Goal: Complete application form

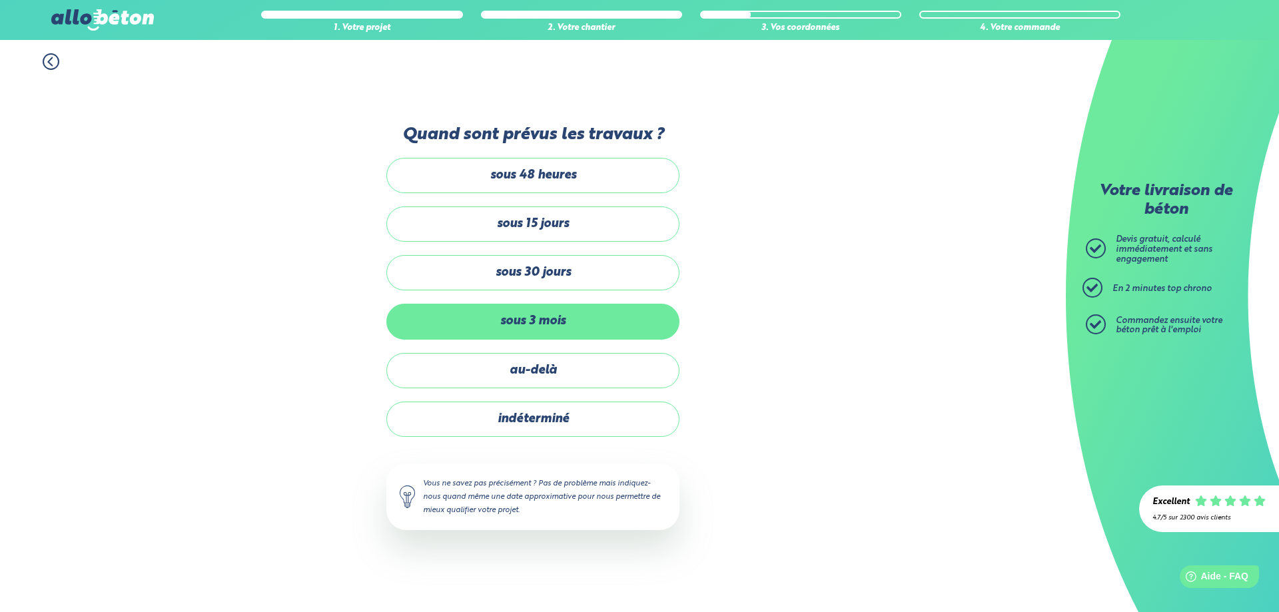
click at [561, 324] on label "sous 3 mois" at bounding box center [532, 321] width 293 height 35
click at [0, 0] on input "sous 3 mois" at bounding box center [0, 0] width 0 height 0
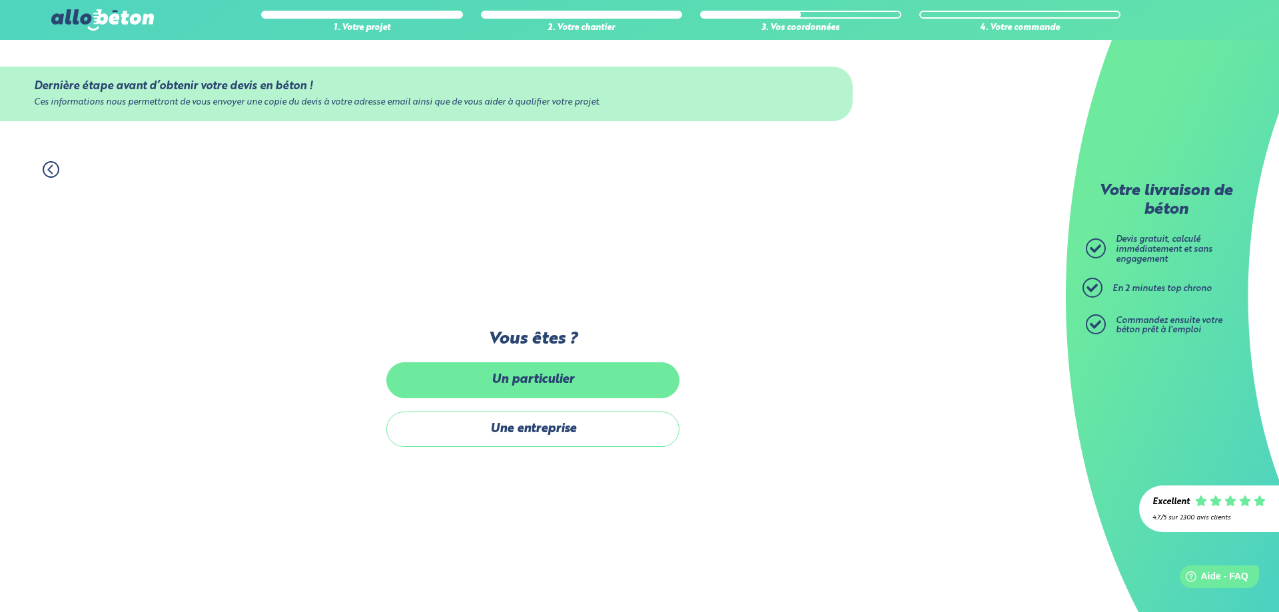
click at [597, 380] on label "Un particulier" at bounding box center [532, 379] width 293 height 35
click at [0, 0] on input "Un particulier" at bounding box center [0, 0] width 0 height 0
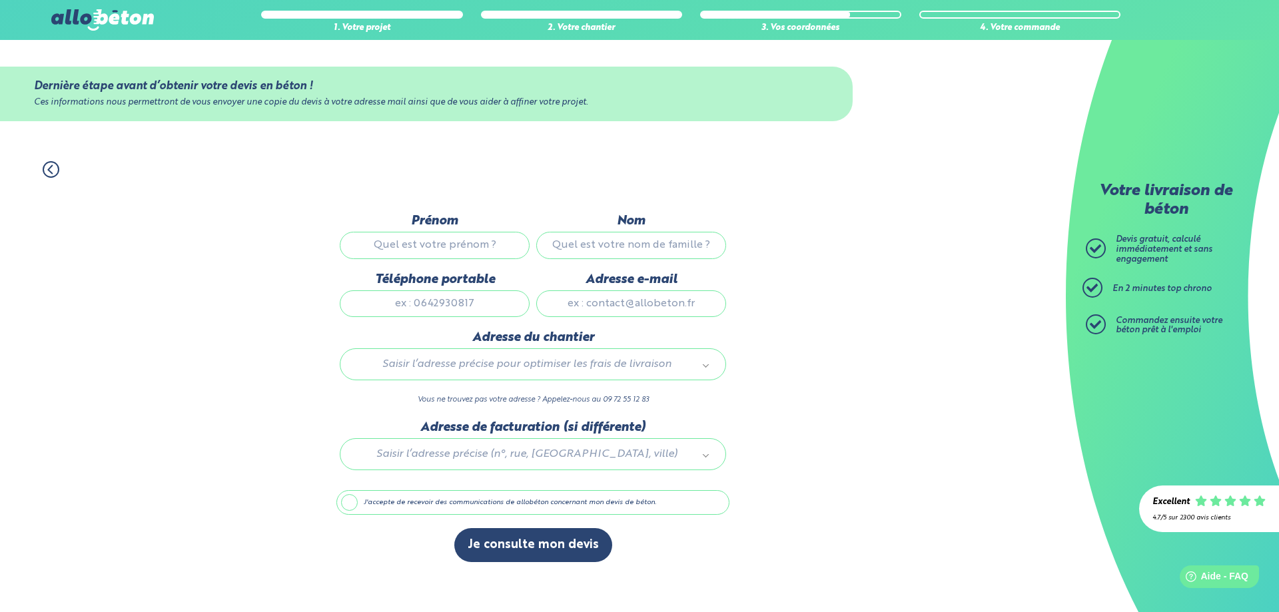
click at [55, 177] on icon at bounding box center [51, 169] width 17 height 17
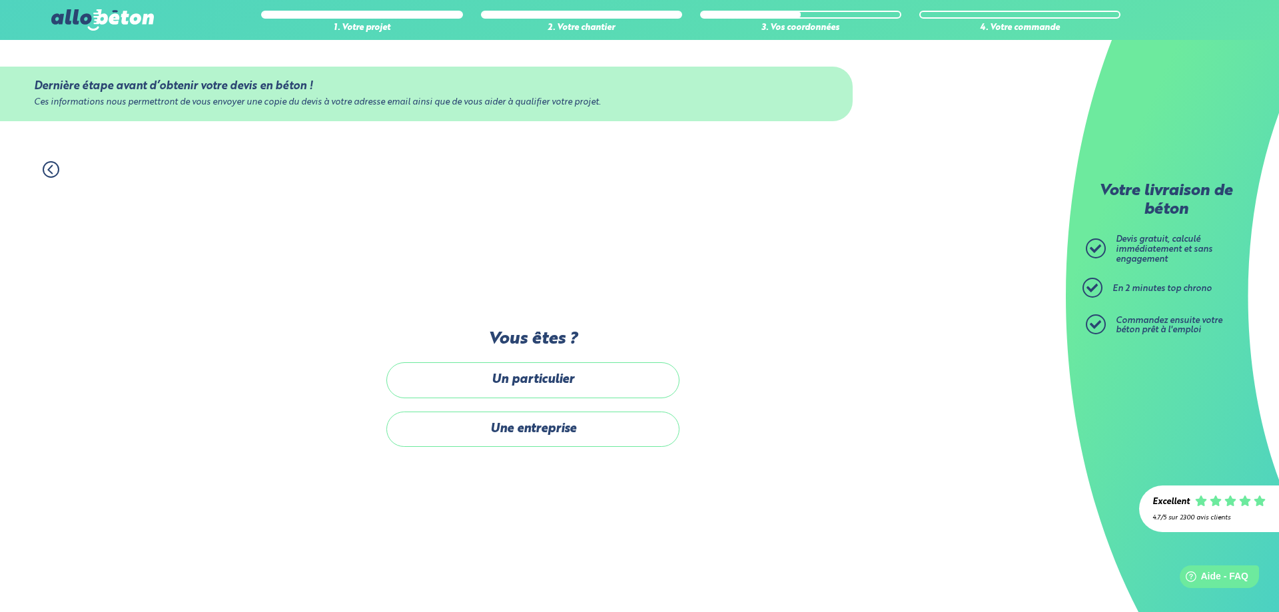
click at [55, 177] on icon at bounding box center [51, 169] width 17 height 17
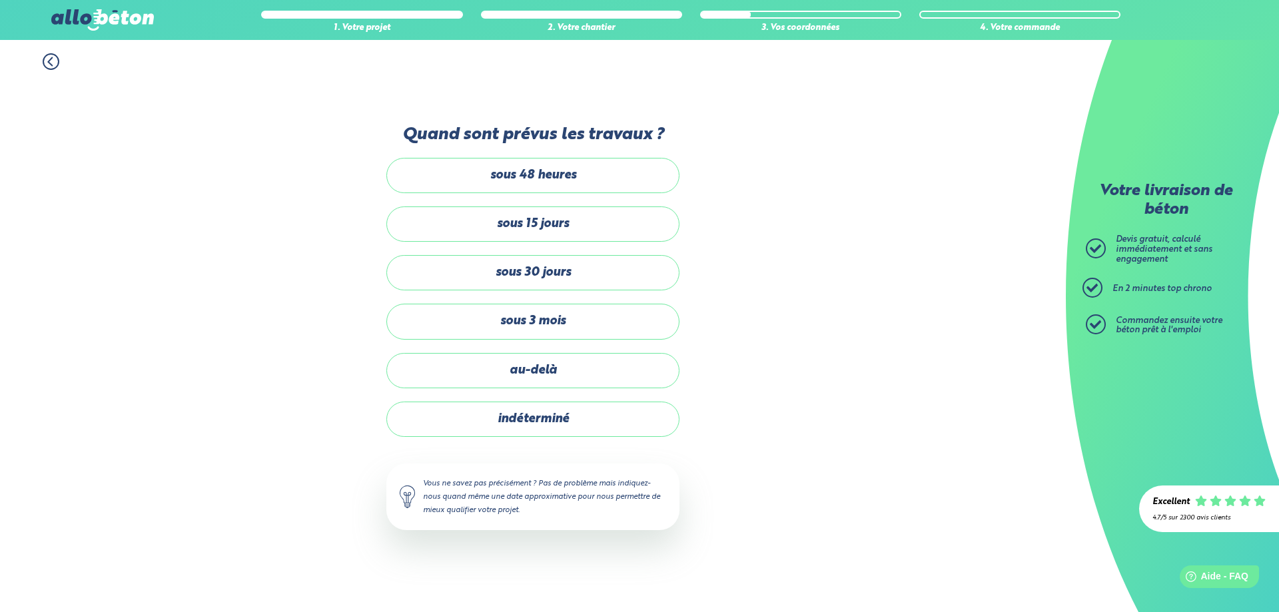
click at [56, 66] on icon at bounding box center [51, 61] width 17 height 17
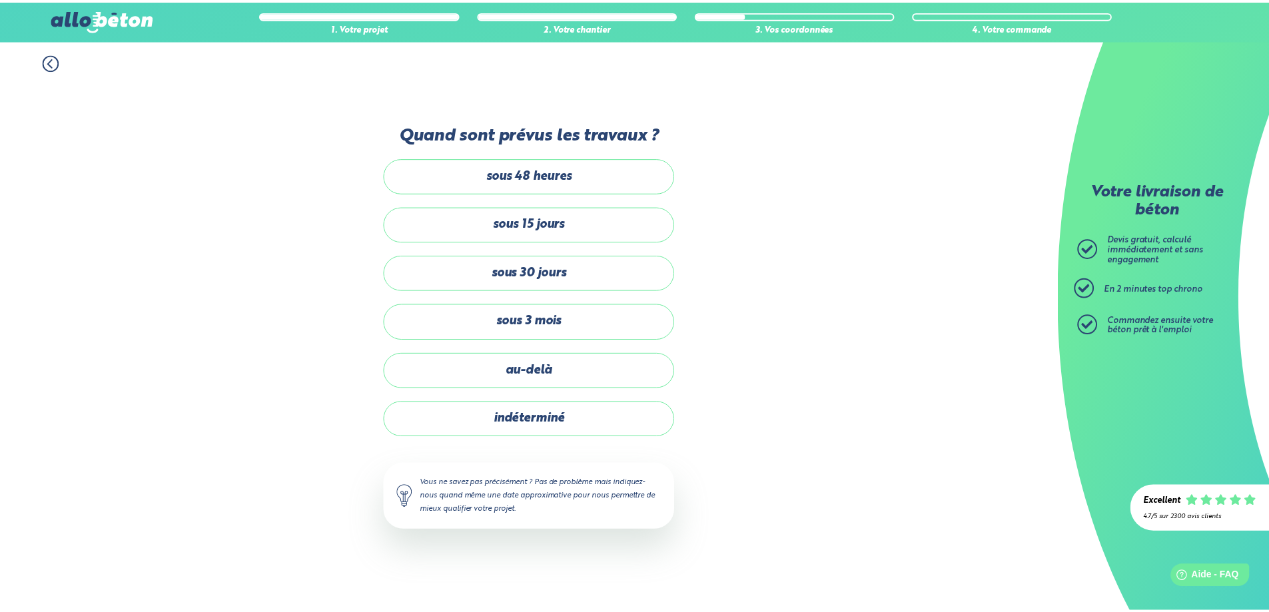
scroll to position [5, 0]
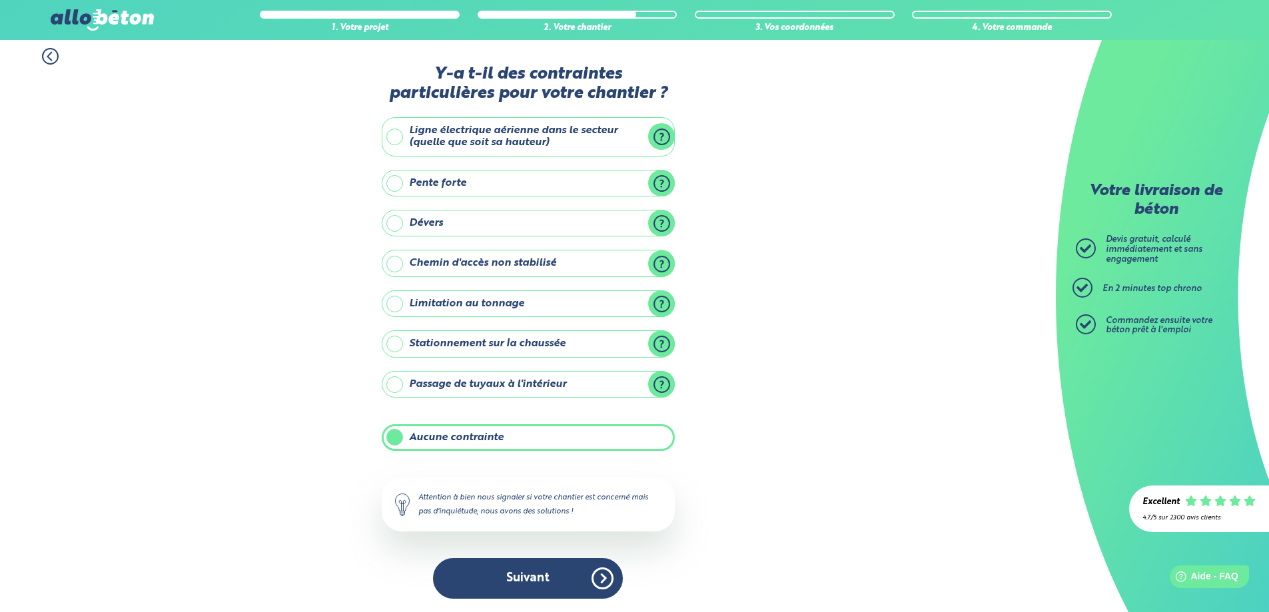
click at [55, 57] on icon at bounding box center [50, 56] width 17 height 17
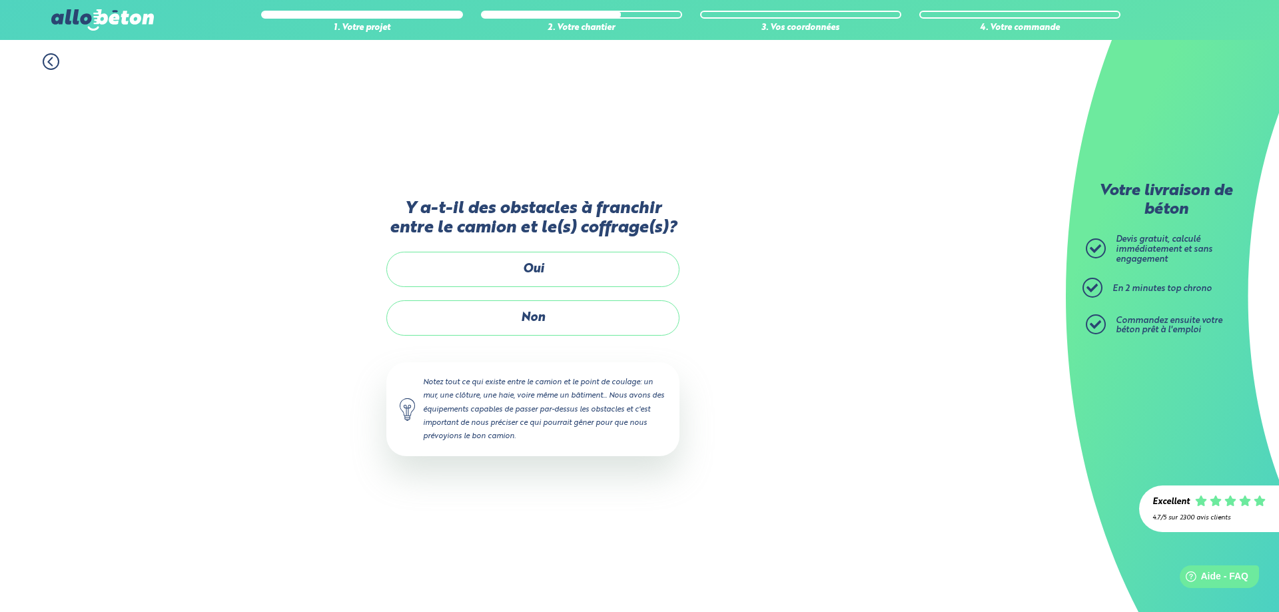
click at [55, 57] on icon at bounding box center [51, 61] width 17 height 17
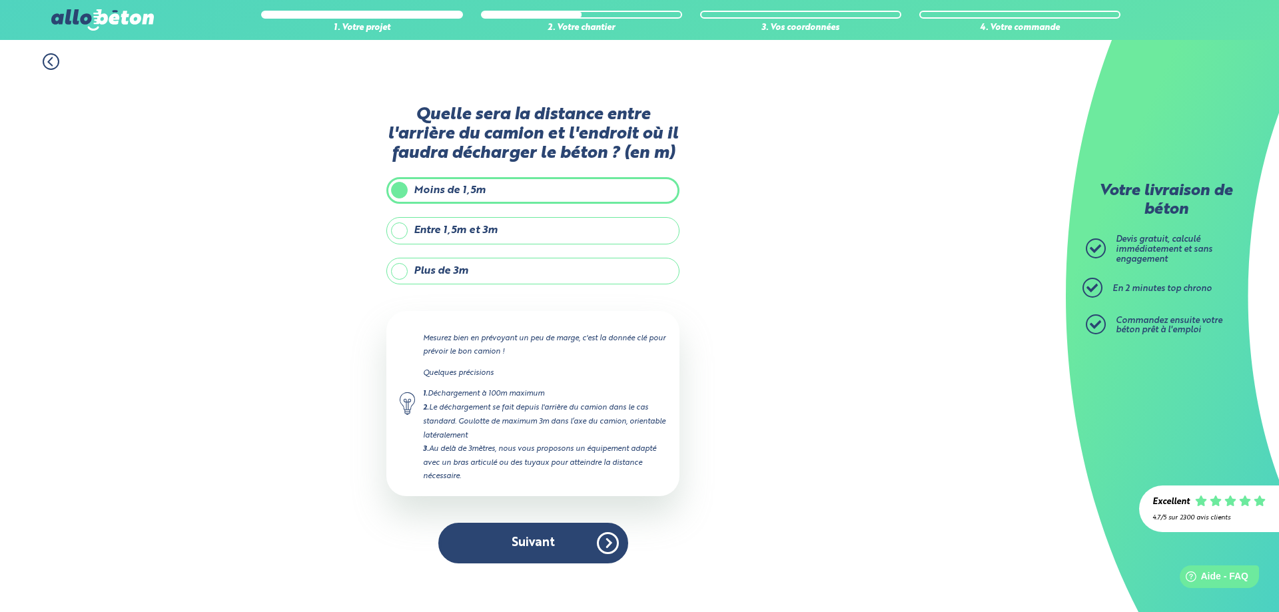
click at [55, 57] on icon at bounding box center [51, 61] width 17 height 17
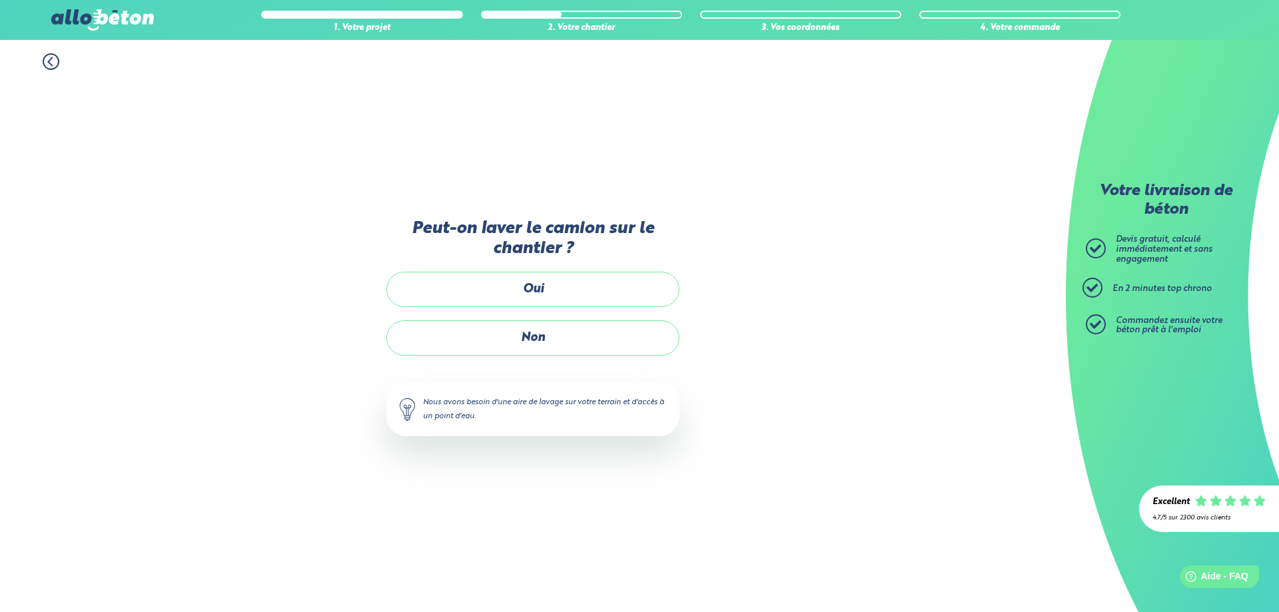
click at [55, 57] on icon at bounding box center [51, 61] width 17 height 17
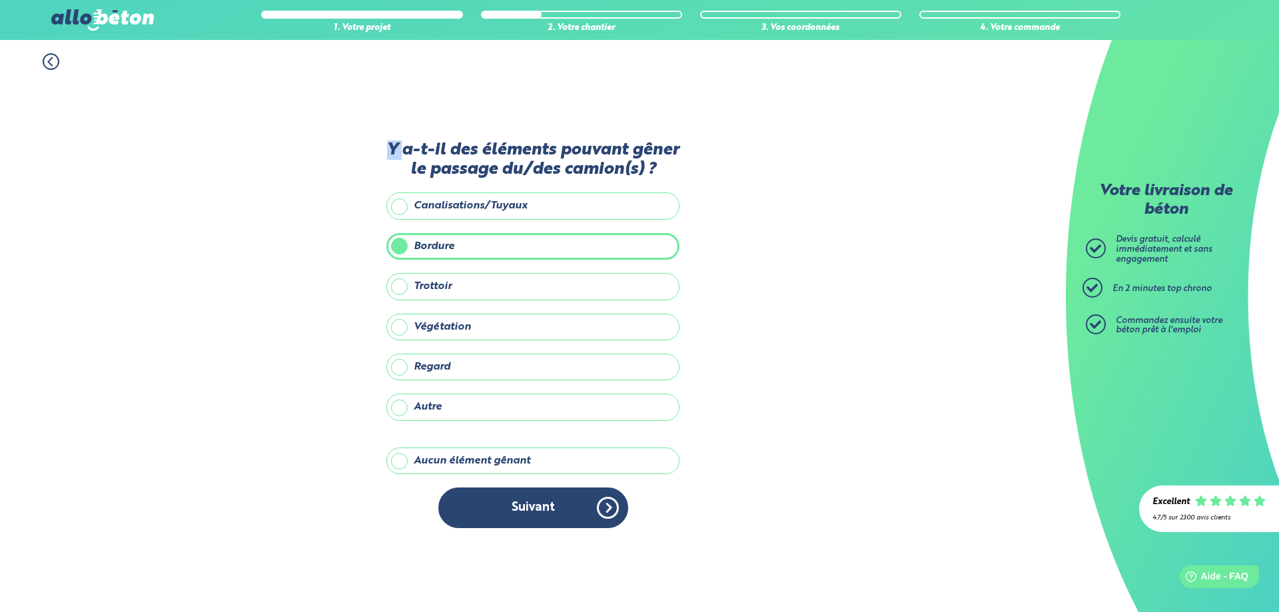
click at [55, 57] on icon at bounding box center [51, 61] width 17 height 17
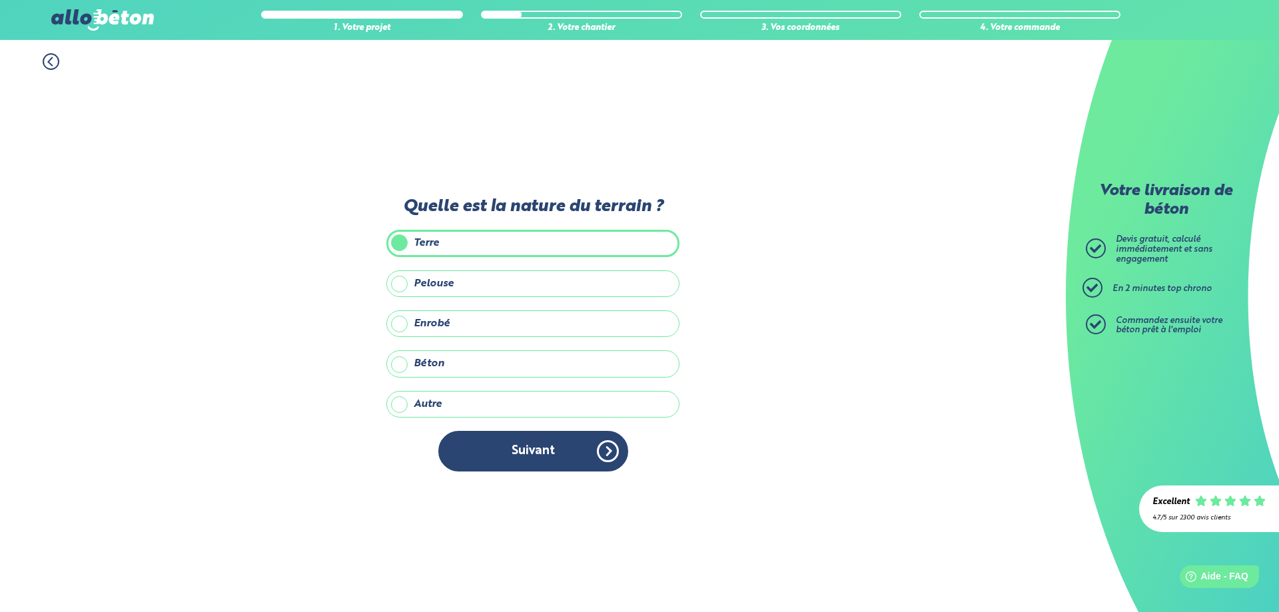
click at [55, 57] on icon at bounding box center [51, 61] width 17 height 17
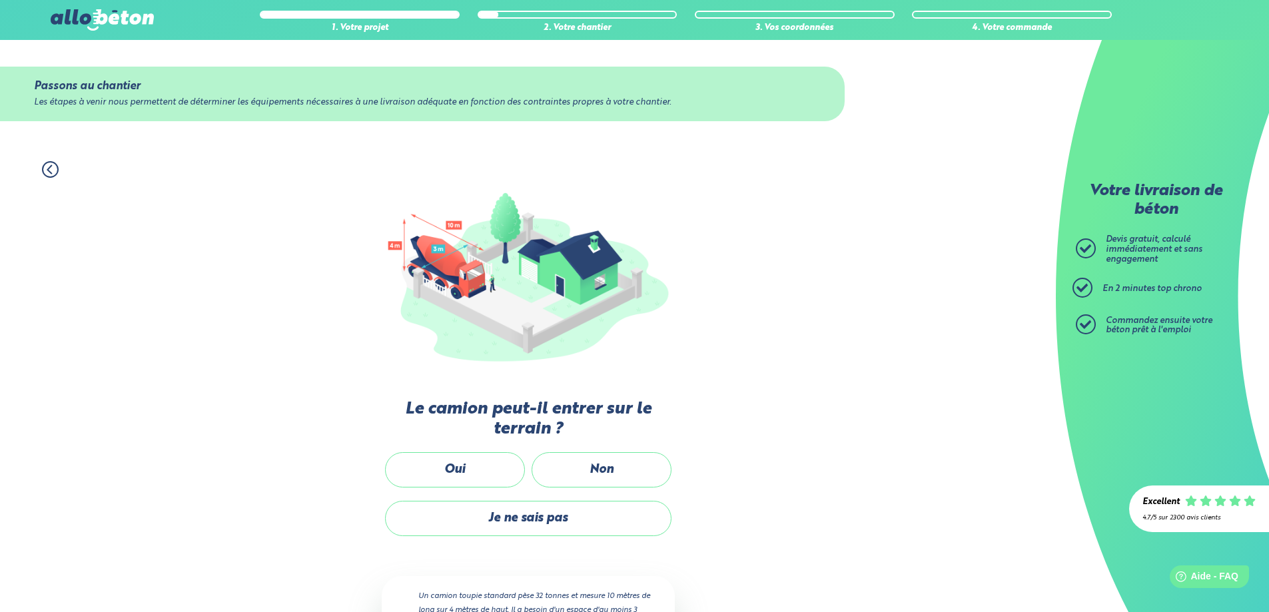
click at [50, 167] on icon at bounding box center [50, 169] width 4 height 8
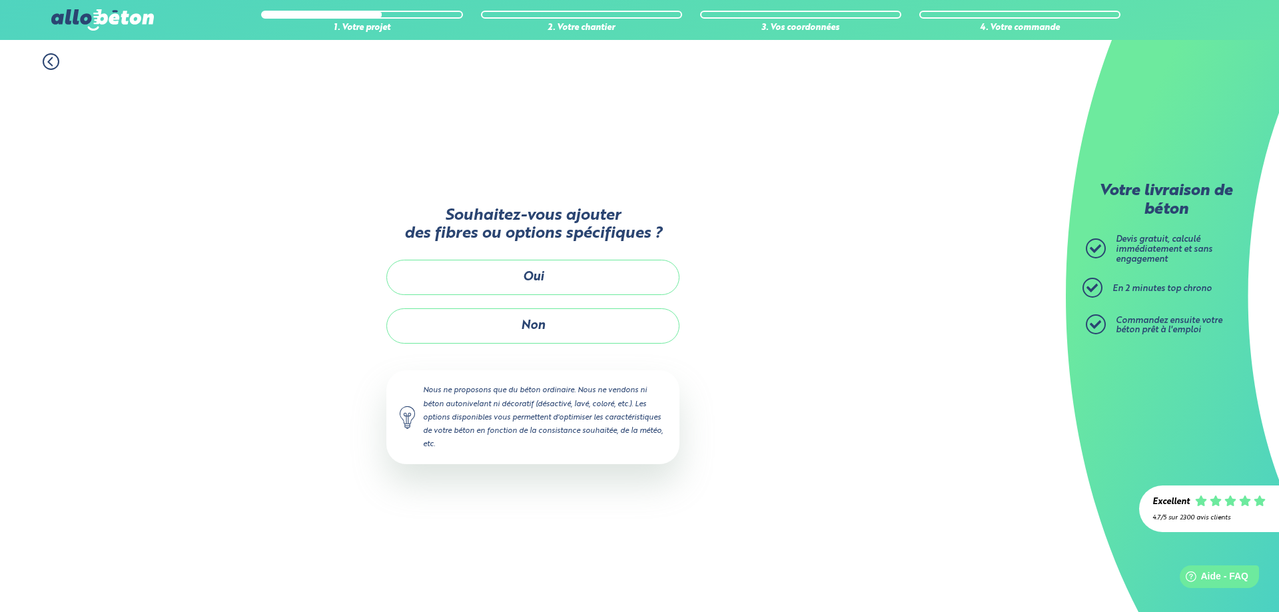
click at [41, 55] on div "1. Votre projet 2. Votre chantier 3. Vos coordonnées 4. Votre commande" at bounding box center [533, 55] width 1066 height 30
click at [68, 69] on div "1. Votre projet 2. Votre chantier 3. Vos coordonnées 4. Votre commande" at bounding box center [533, 55] width 1066 height 30
click at [54, 64] on icon at bounding box center [51, 61] width 17 height 17
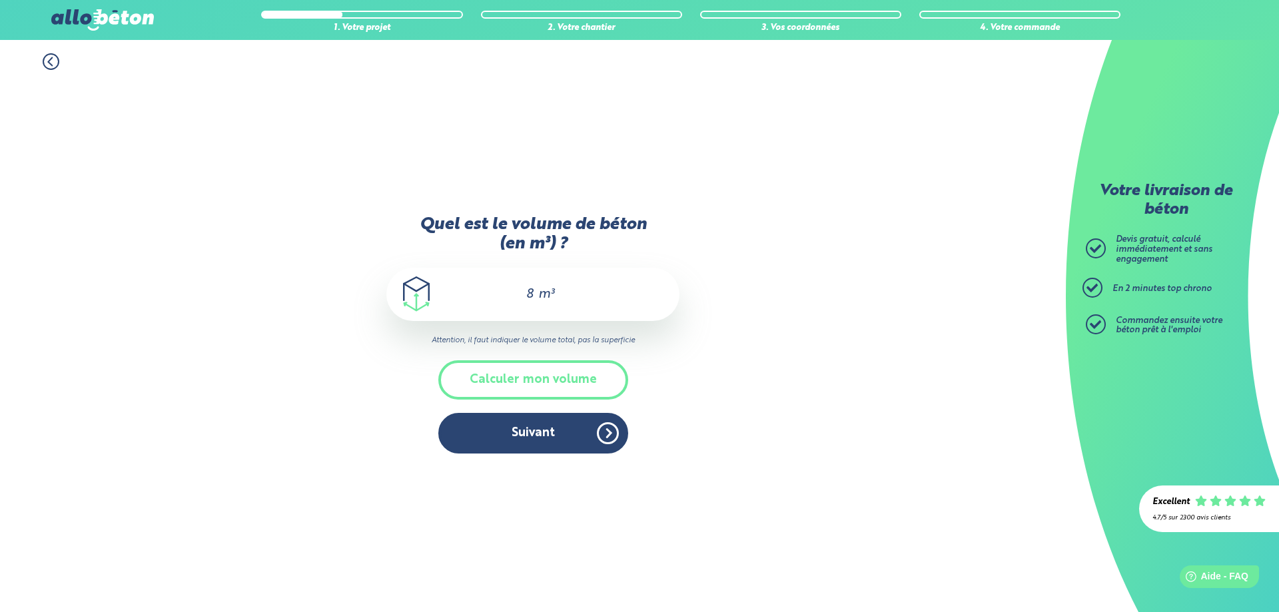
click at [54, 64] on icon at bounding box center [51, 61] width 17 height 17
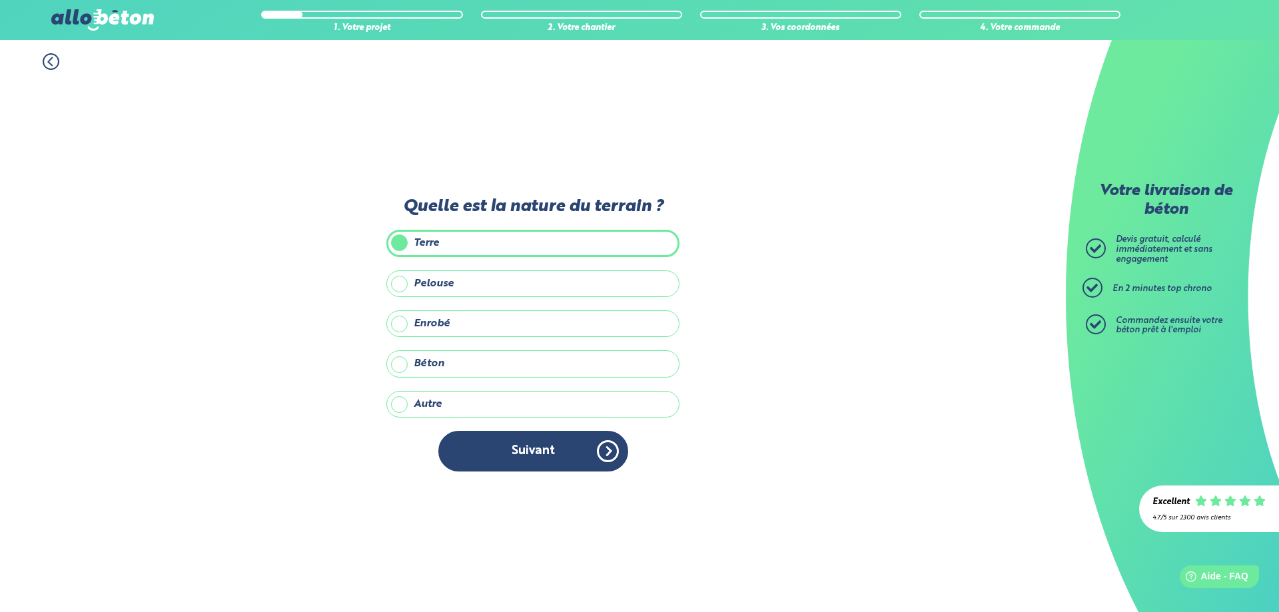
click at [51, 67] on icon at bounding box center [51, 61] width 17 height 17
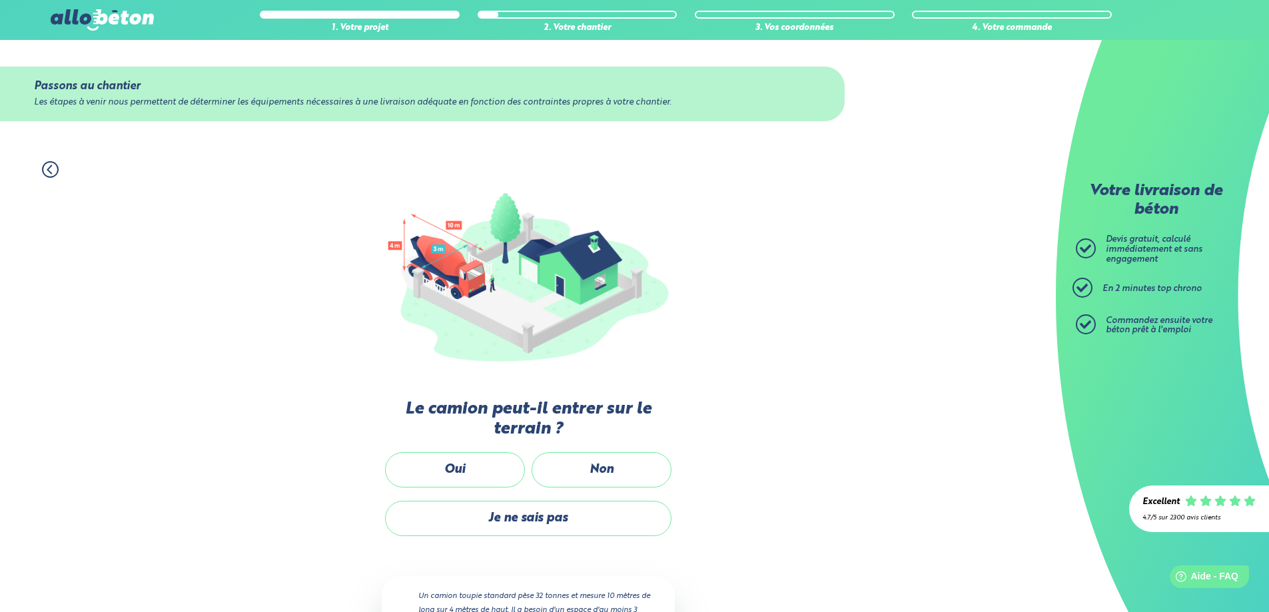
click at [52, 176] on icon at bounding box center [50, 169] width 17 height 17
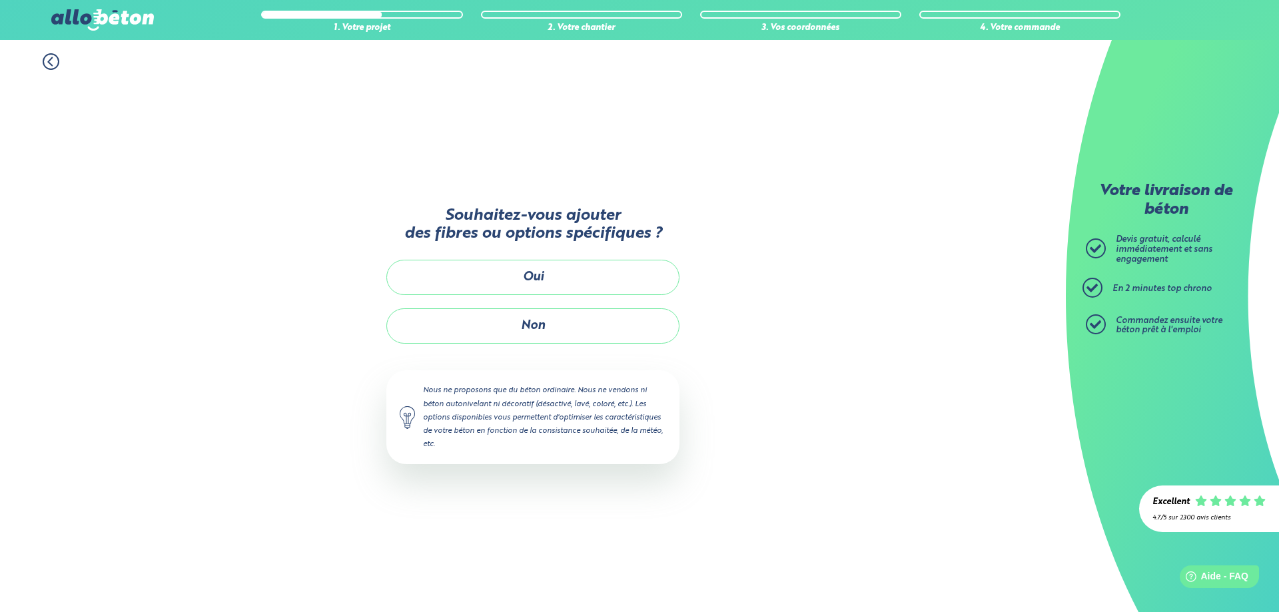
click at [52, 65] on icon at bounding box center [50, 62] width 4 height 8
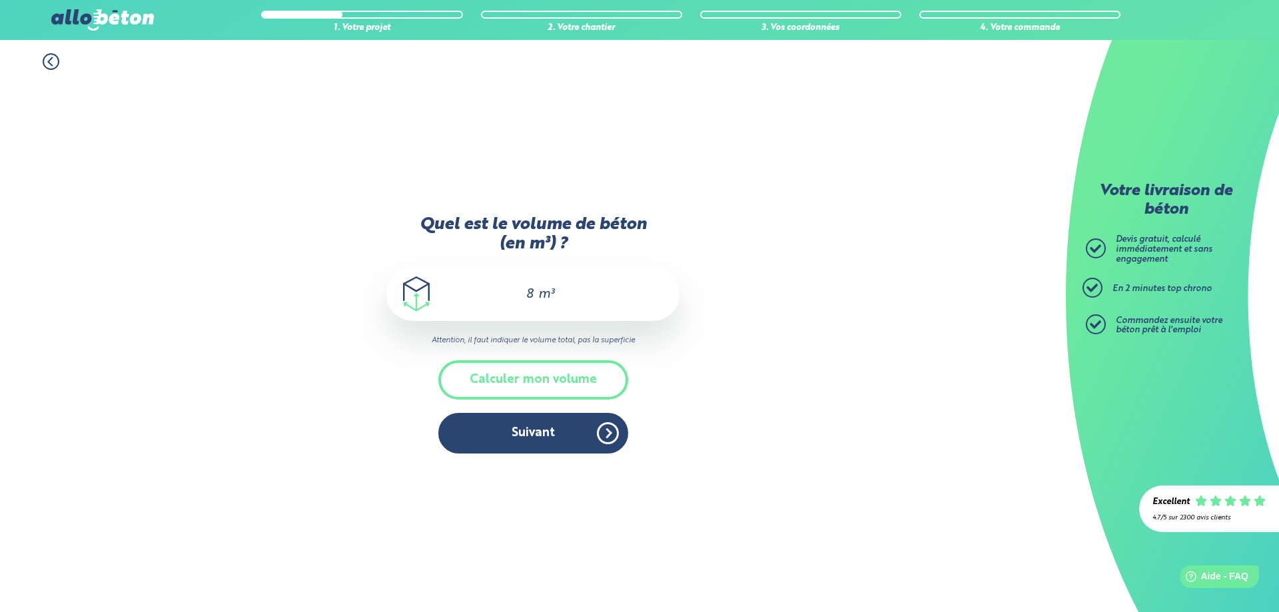
click at [52, 64] on icon at bounding box center [51, 61] width 17 height 17
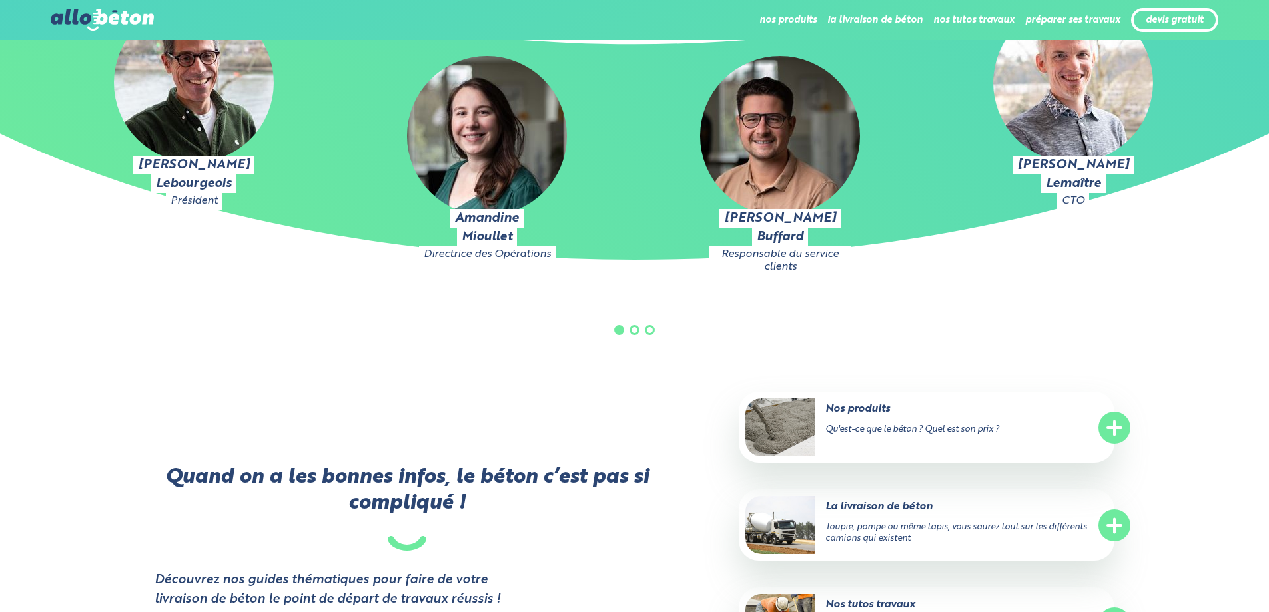
scroll to position [2228, 0]
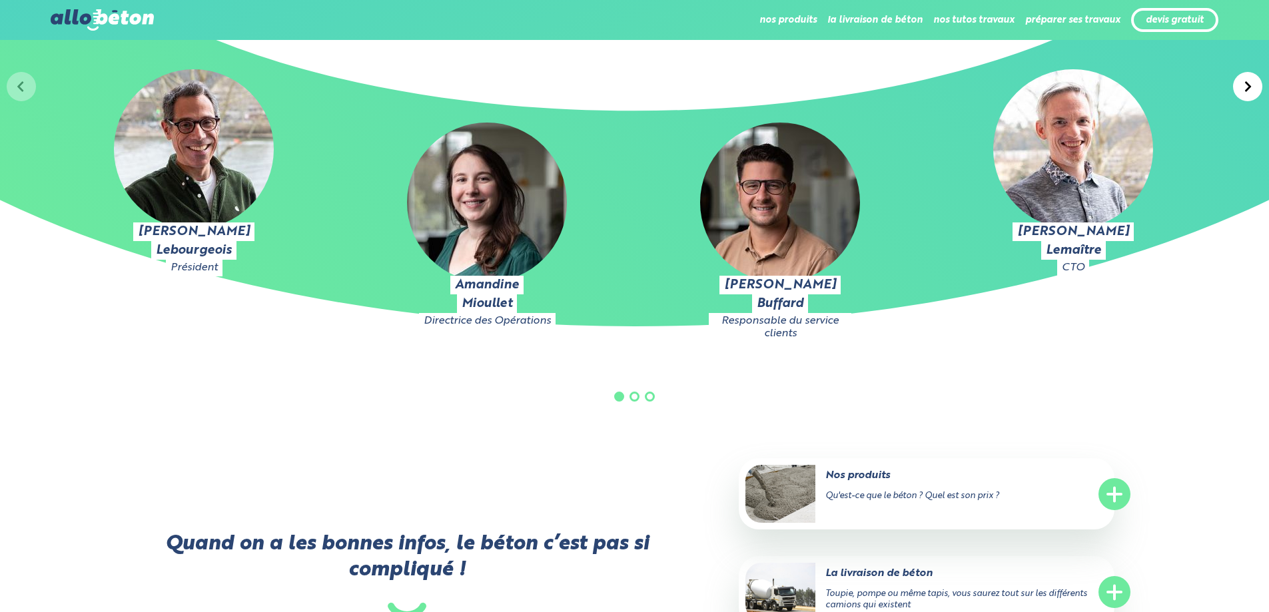
click at [633, 396] on span at bounding box center [634, 397] width 10 height 10
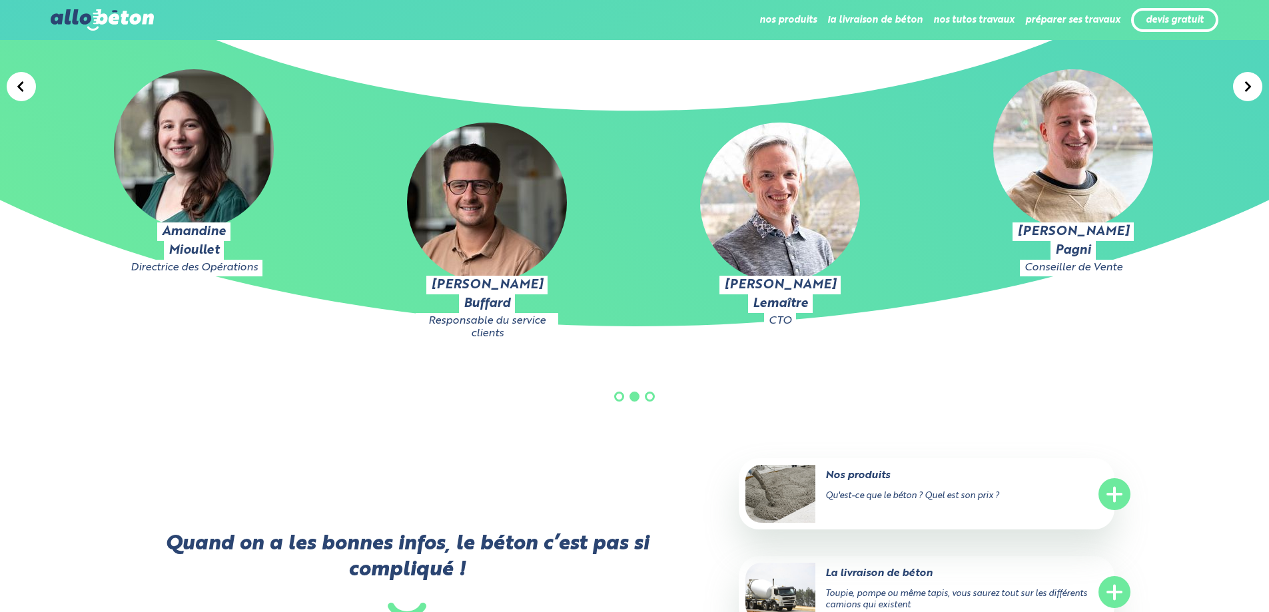
click at [648, 393] on span at bounding box center [650, 397] width 10 height 10
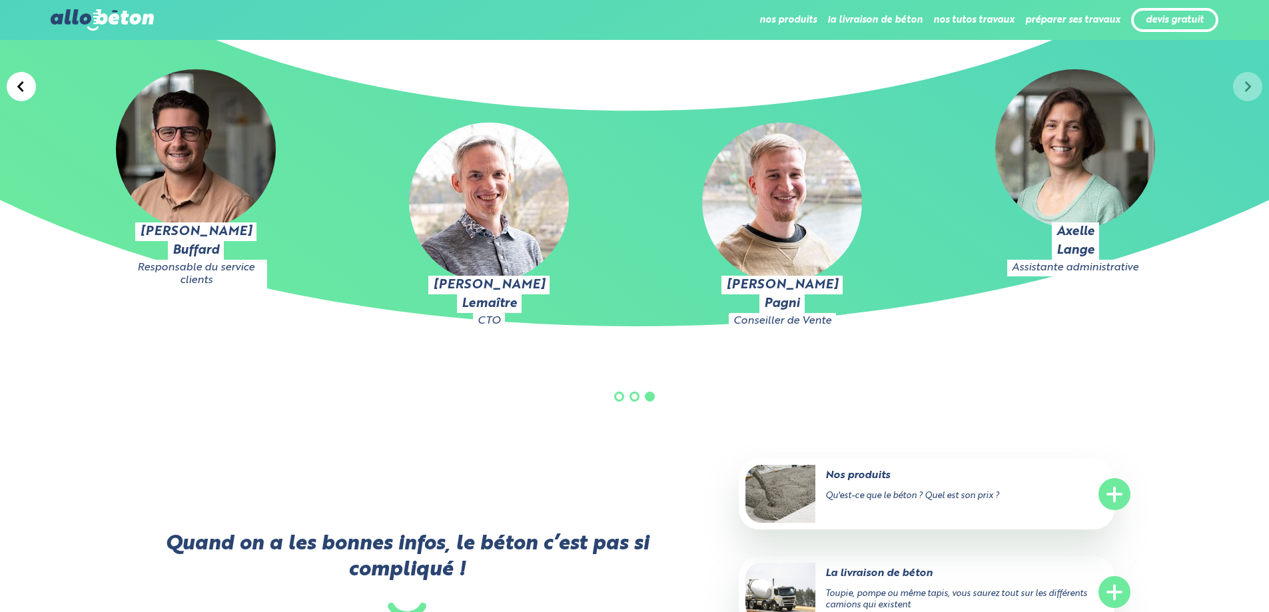
click at [615, 393] on span at bounding box center [619, 397] width 10 height 10
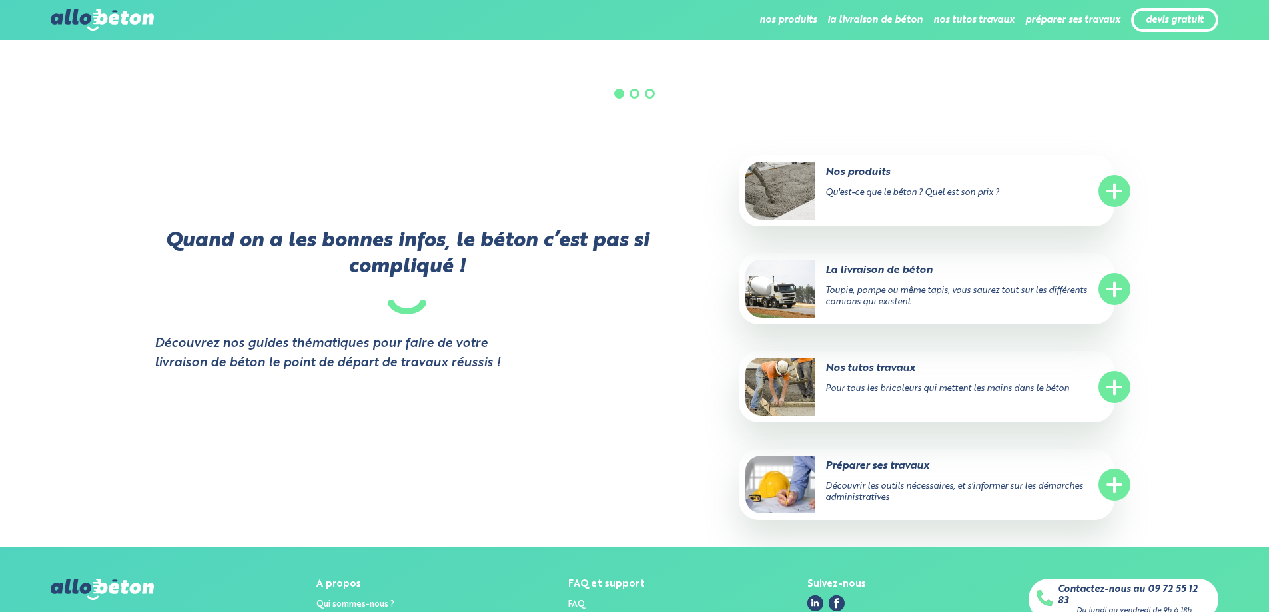
scroll to position [2628, 0]
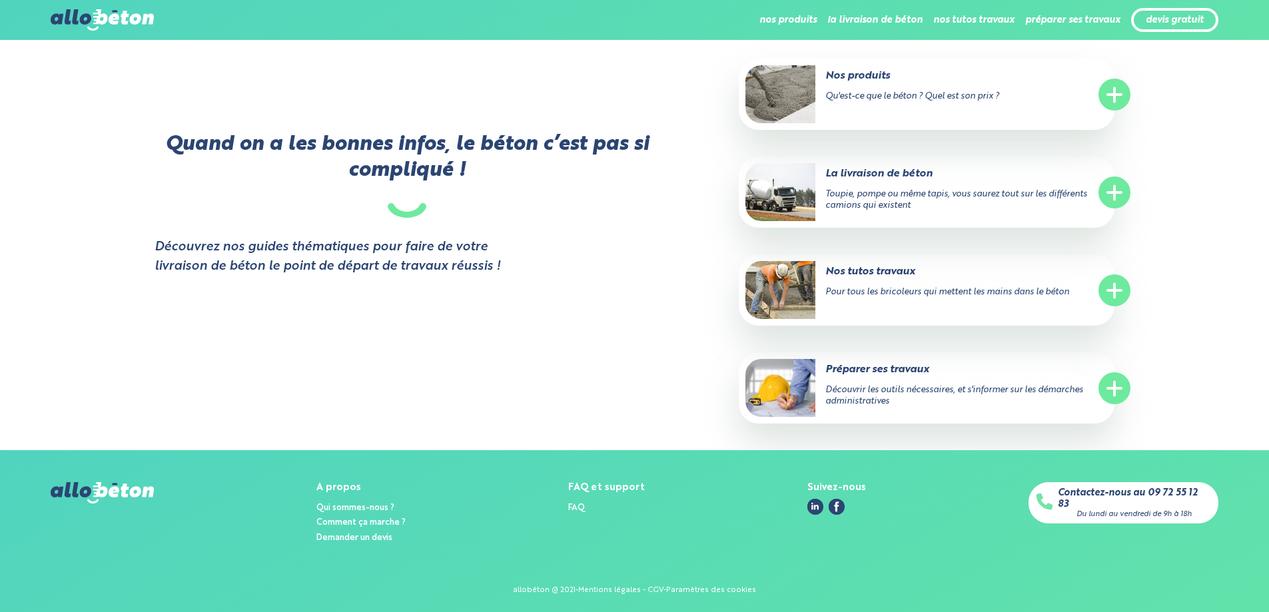
click at [583, 15] on div "nos produits Le béton prêt à l'emploi Le béton fibré Quel prix pour un m³ de bé…" at bounding box center [692, 20] width 1054 height 32
click at [444, 21] on div "nos produits Le béton prêt à l'emploi Le béton fibré Quel prix pour un m³ de bé…" at bounding box center [692, 20] width 1054 height 32
